Goal: Download file/media

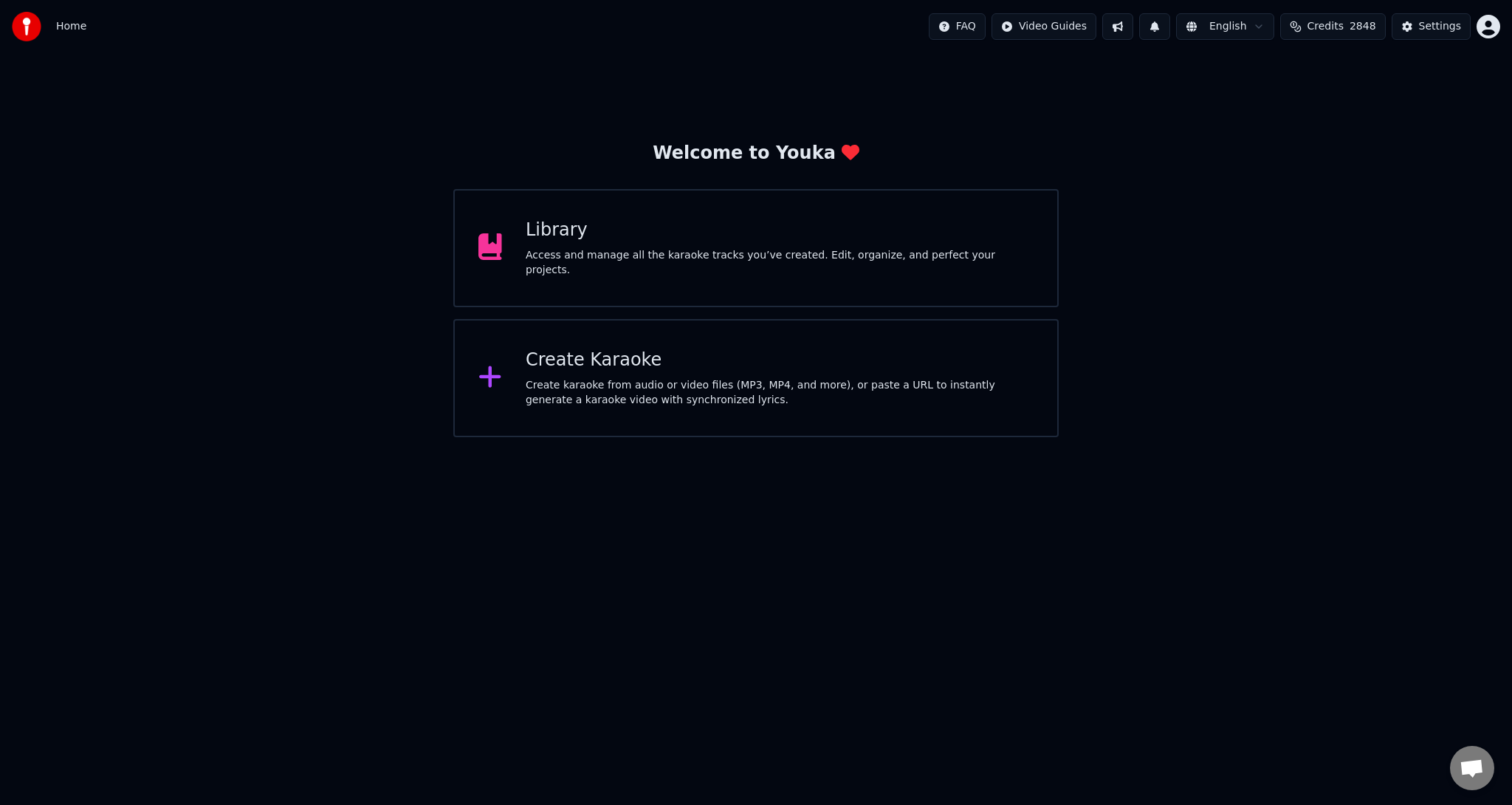
click at [827, 243] on div "Library" at bounding box center [779, 230] width 508 height 24
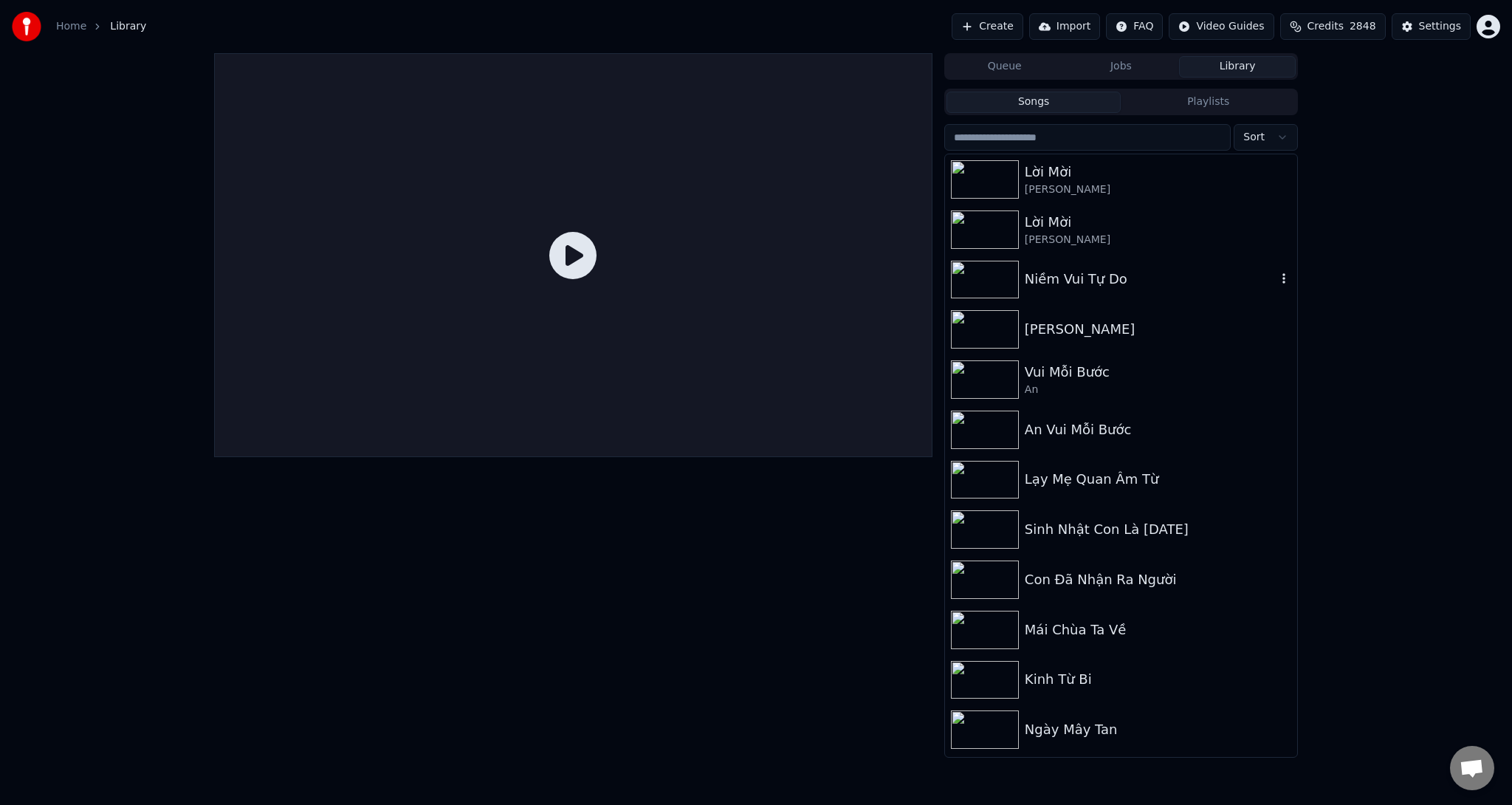
click at [1168, 283] on div "Niềm Vui Tự Do" at bounding box center [1151, 279] width 252 height 21
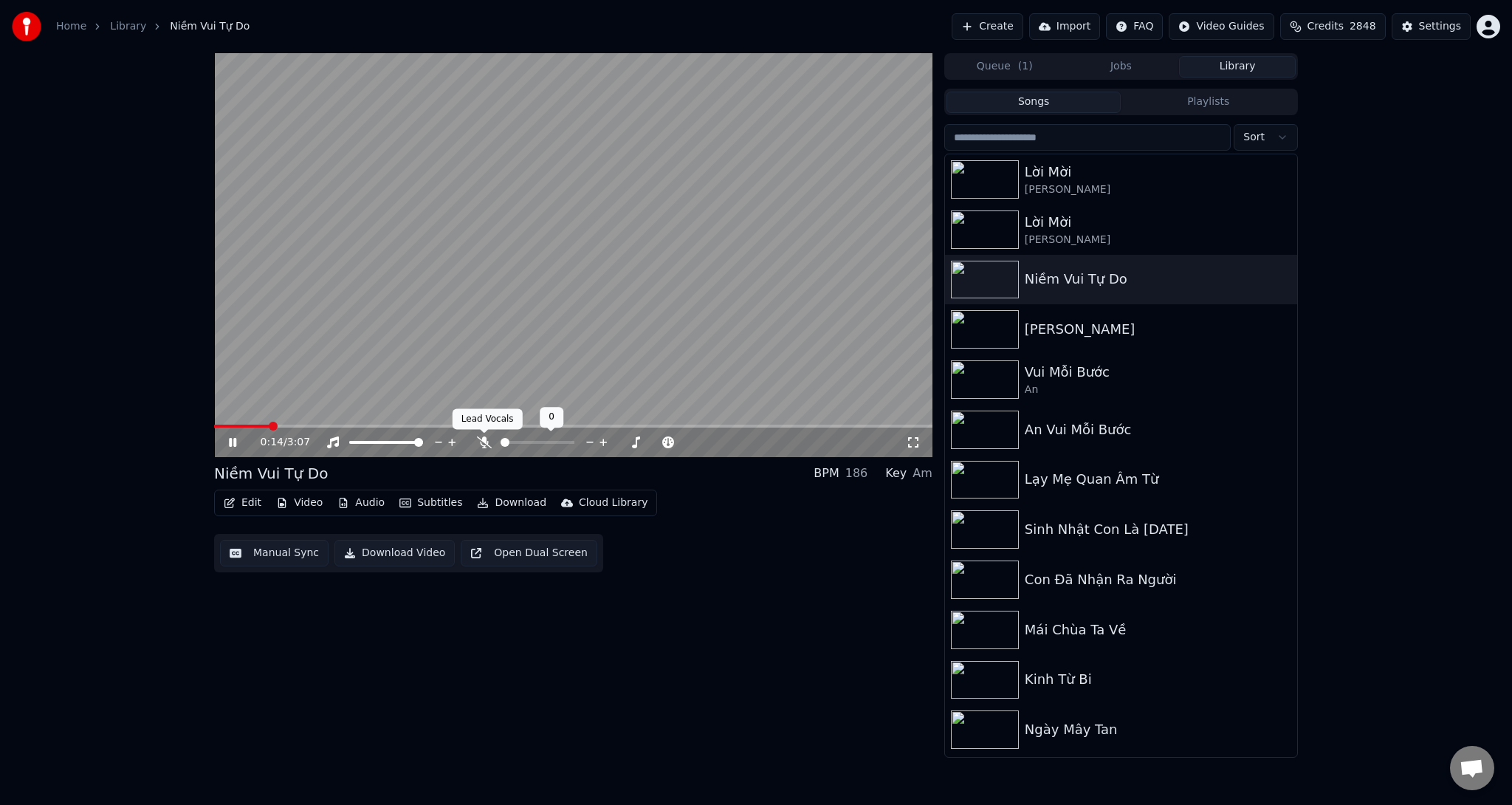
click at [481, 442] on icon at bounding box center [483, 442] width 14 height 11
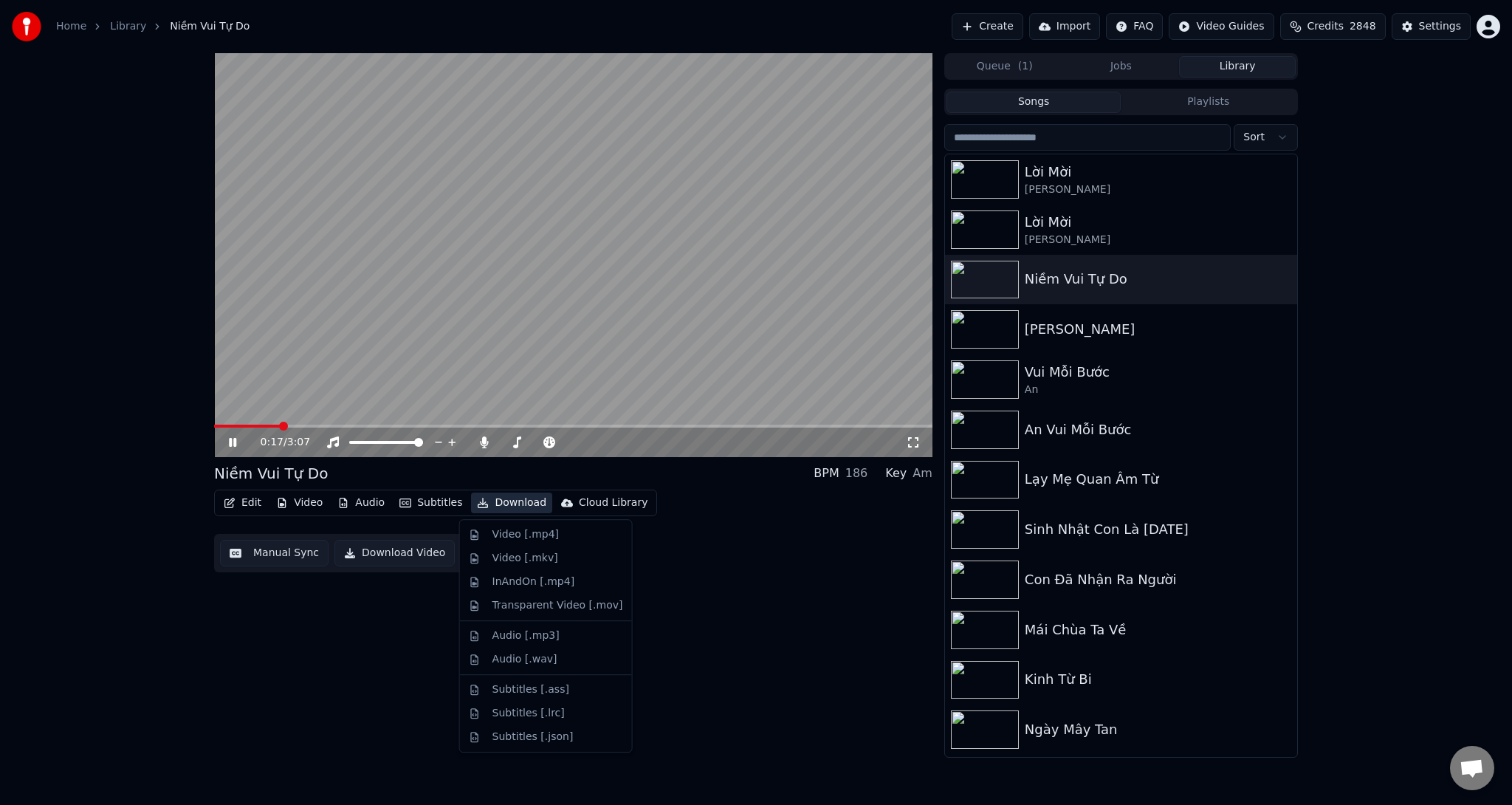
click at [500, 502] on button "Download" at bounding box center [511, 503] width 81 height 21
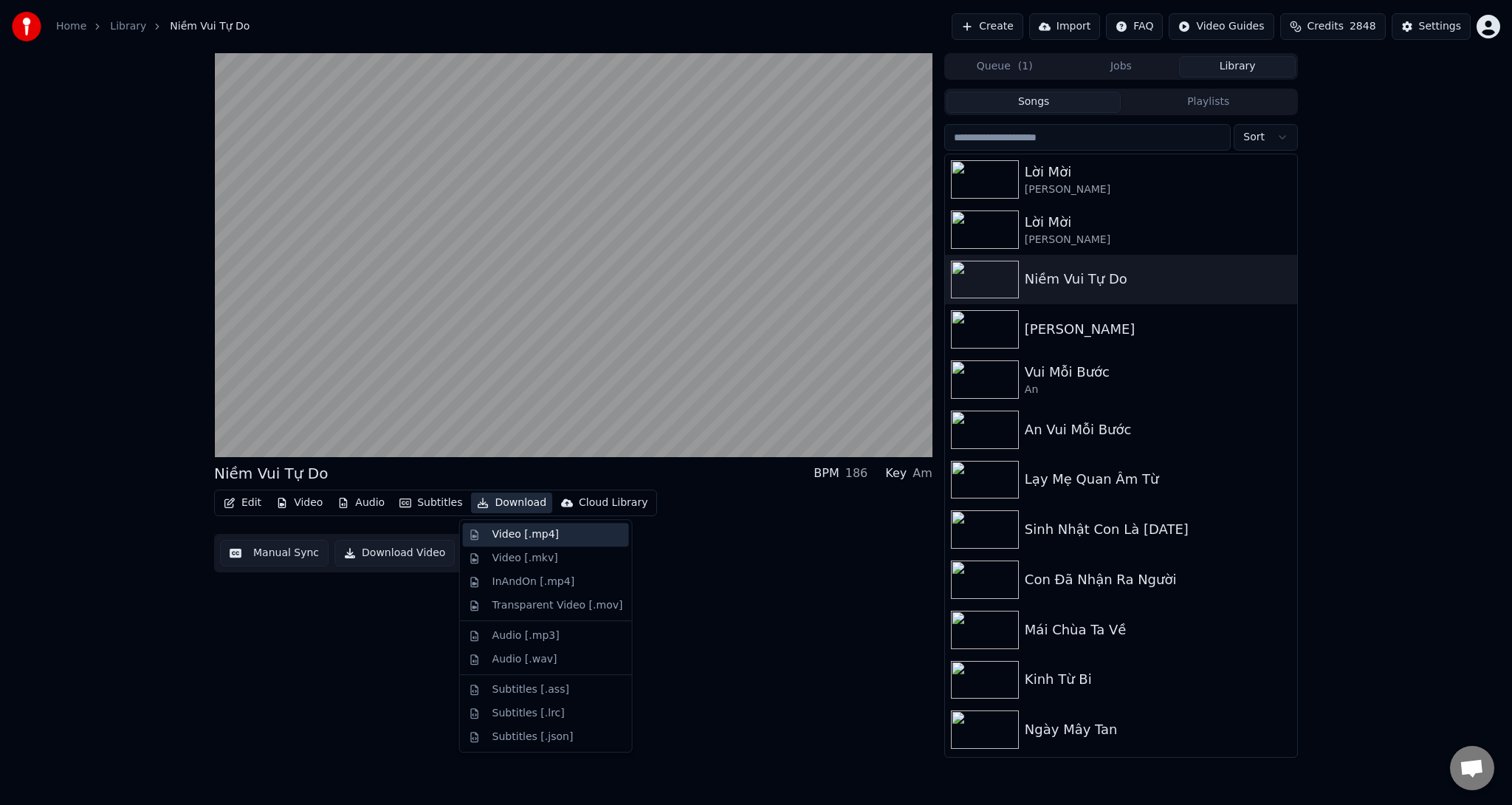
click at [505, 541] on div "Video [.mp4]" at bounding box center [526, 534] width 67 height 14
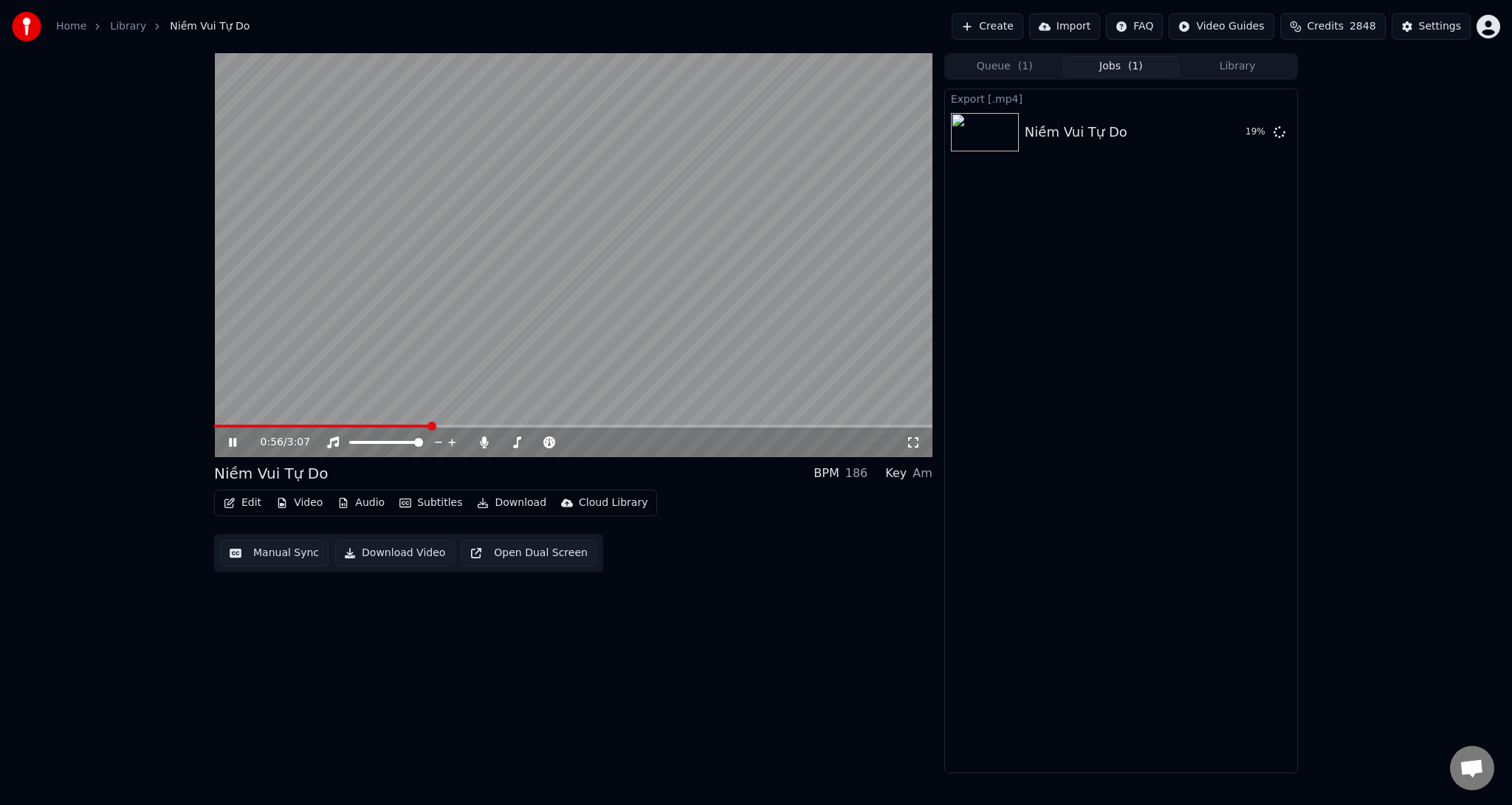
click at [230, 444] on icon at bounding box center [233, 441] width 8 height 9
click at [1244, 129] on button "Show" at bounding box center [1242, 132] width 53 height 27
click at [481, 443] on icon at bounding box center [483, 442] width 14 height 11
click at [506, 501] on button "Download" at bounding box center [511, 503] width 81 height 21
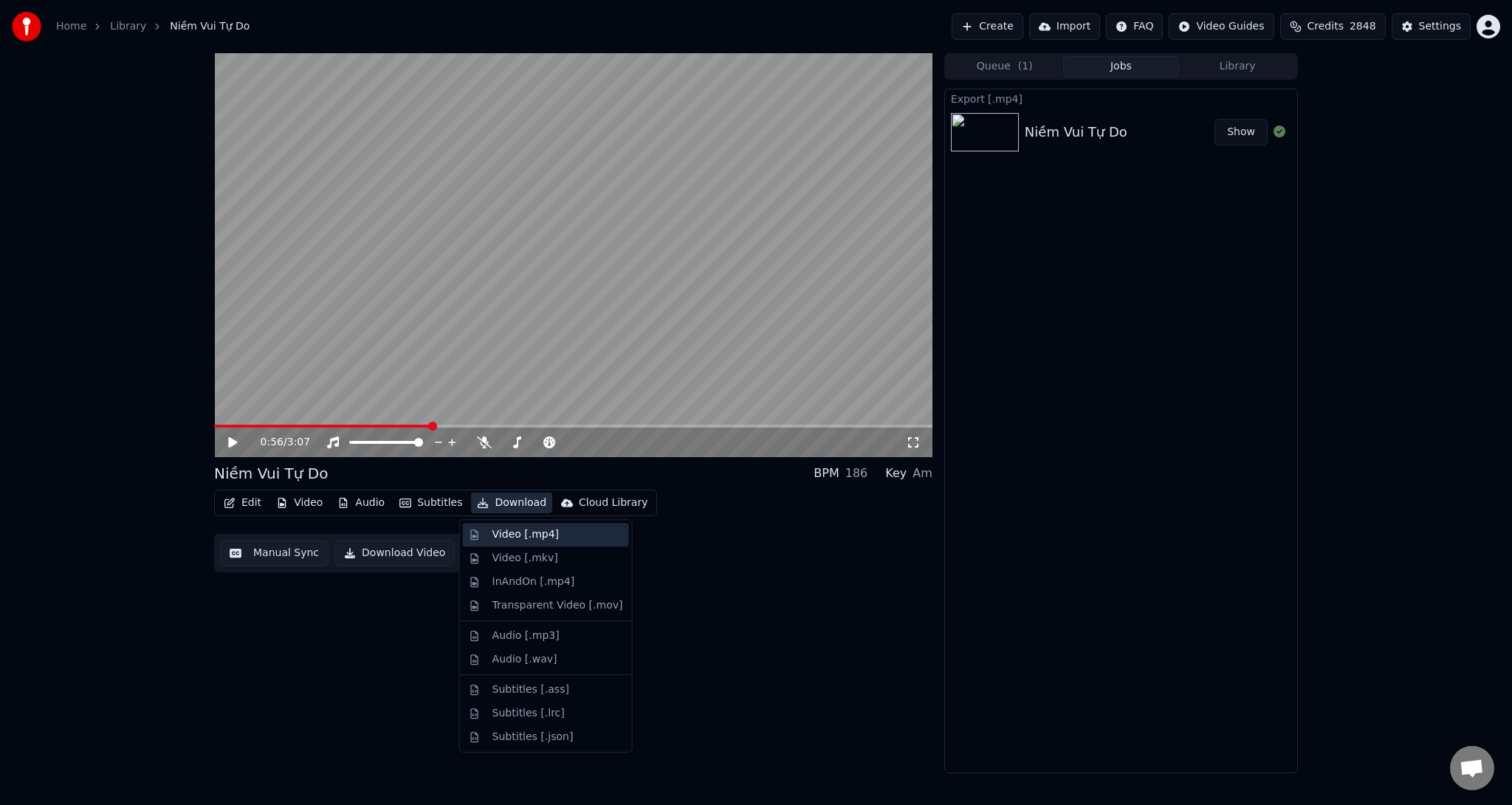
click at [513, 539] on div "Video [.mp4]" at bounding box center [526, 534] width 67 height 14
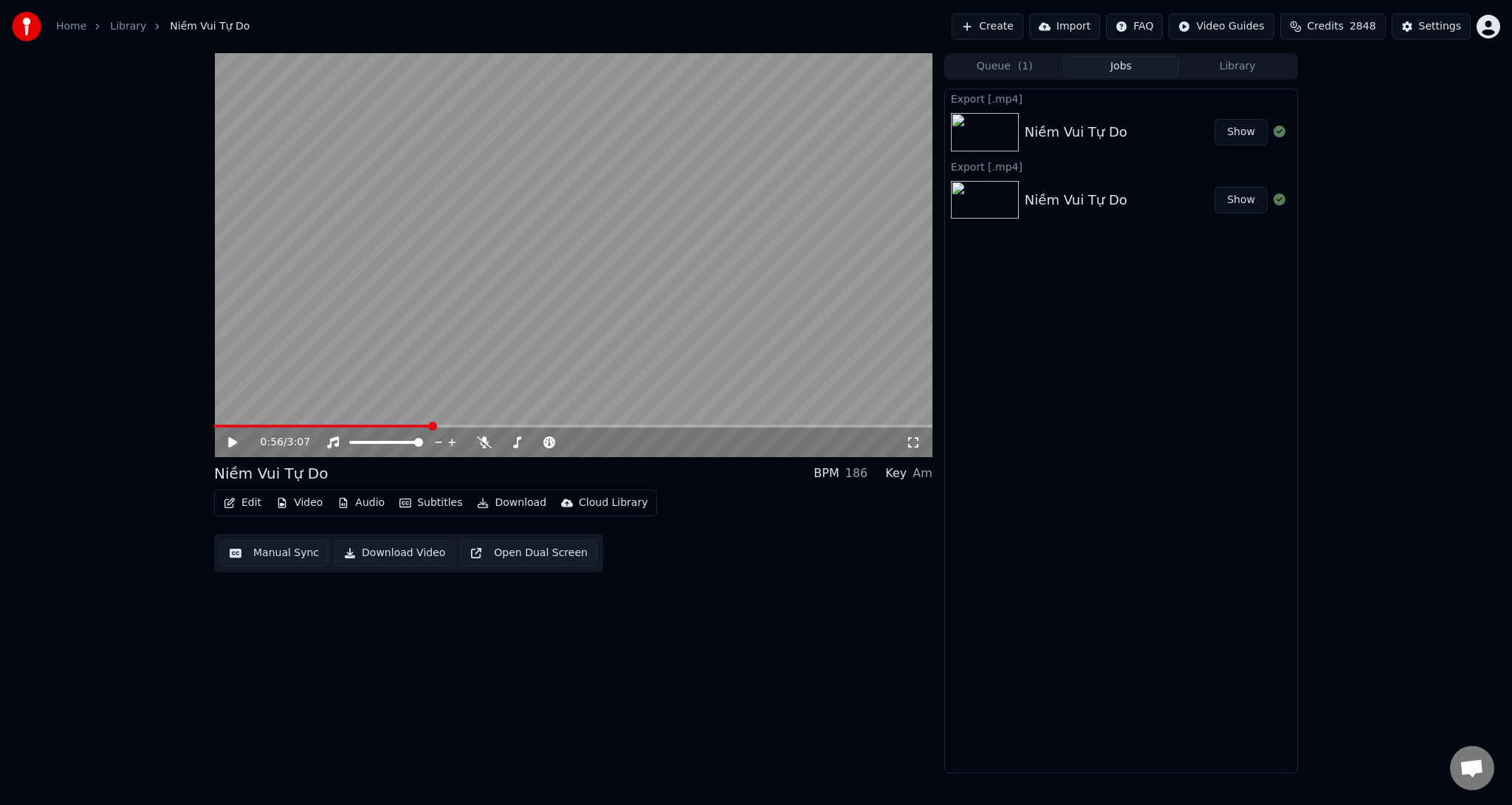
click at [241, 503] on button "Edit" at bounding box center [243, 503] width 50 height 21
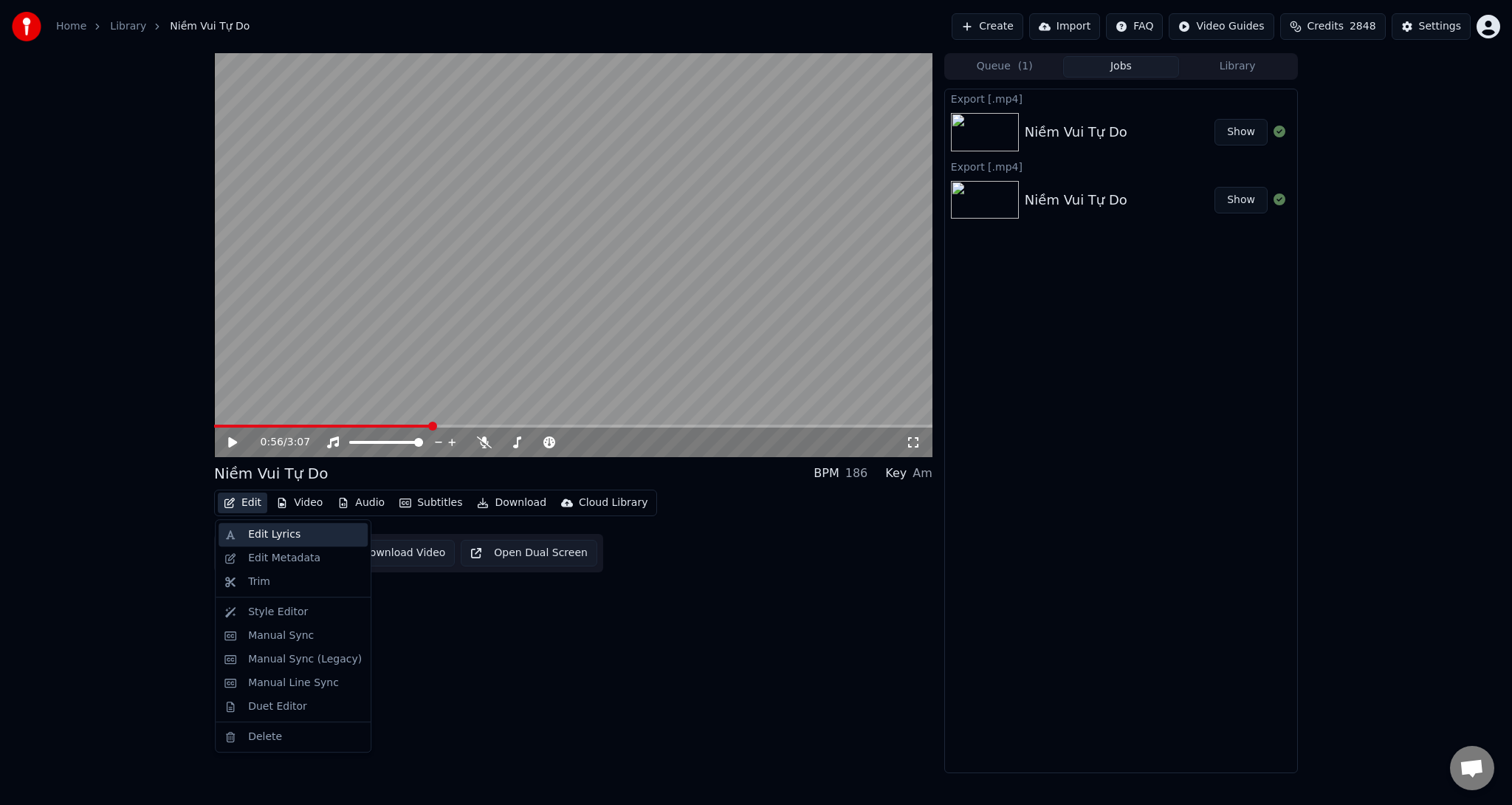
click at [270, 529] on div "Edit Lyrics" at bounding box center [274, 534] width 53 height 14
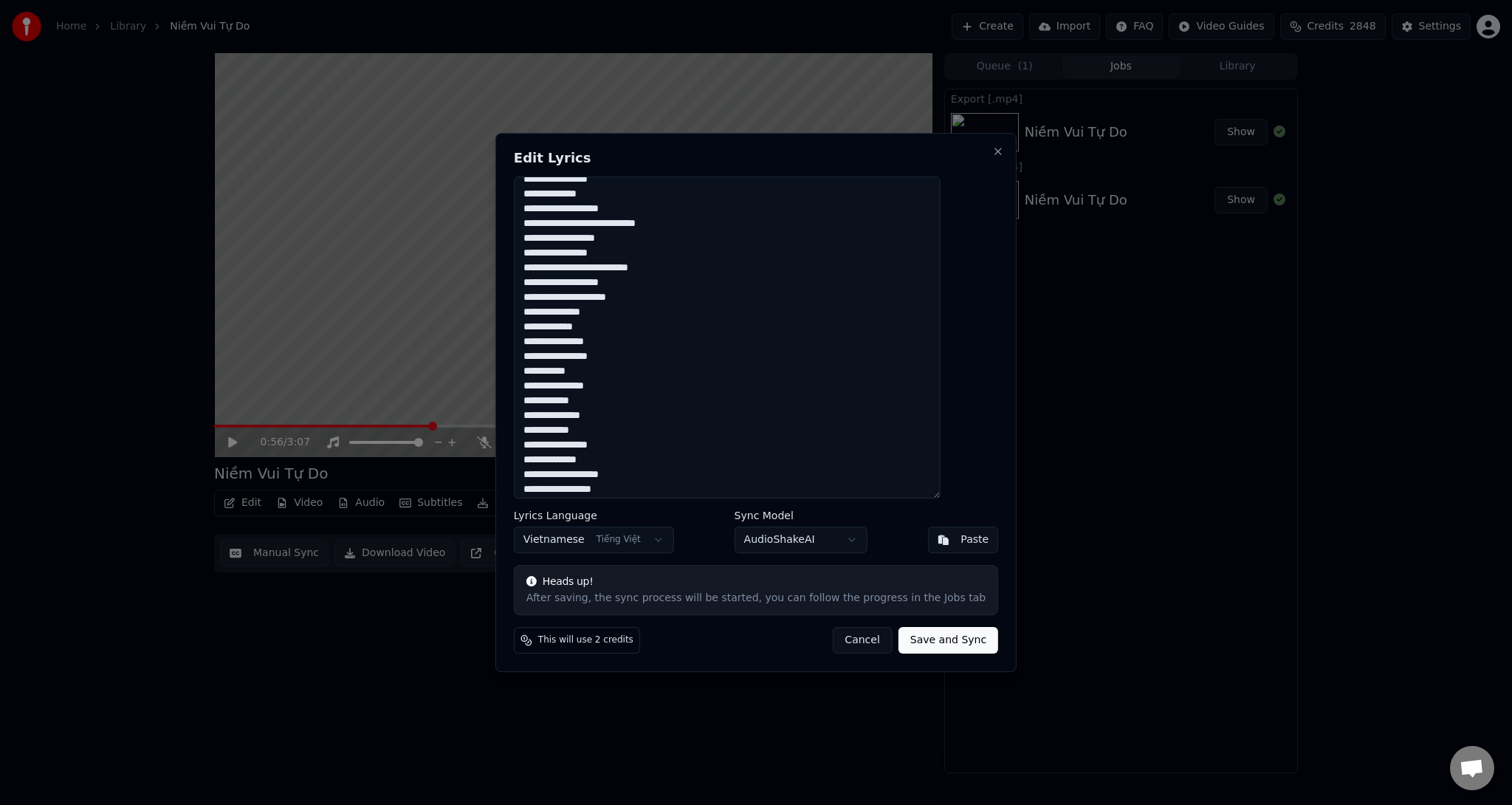
scroll to position [251, 0]
drag, startPoint x: 552, startPoint y: 190, endPoint x: 721, endPoint y: 521, distance: 371.6
click at [721, 521] on div "**********" at bounding box center [756, 402] width 522 height 539
click at [848, 640] on button "Cancel" at bounding box center [862, 640] width 60 height 27
